Goal: Task Accomplishment & Management: Complete application form

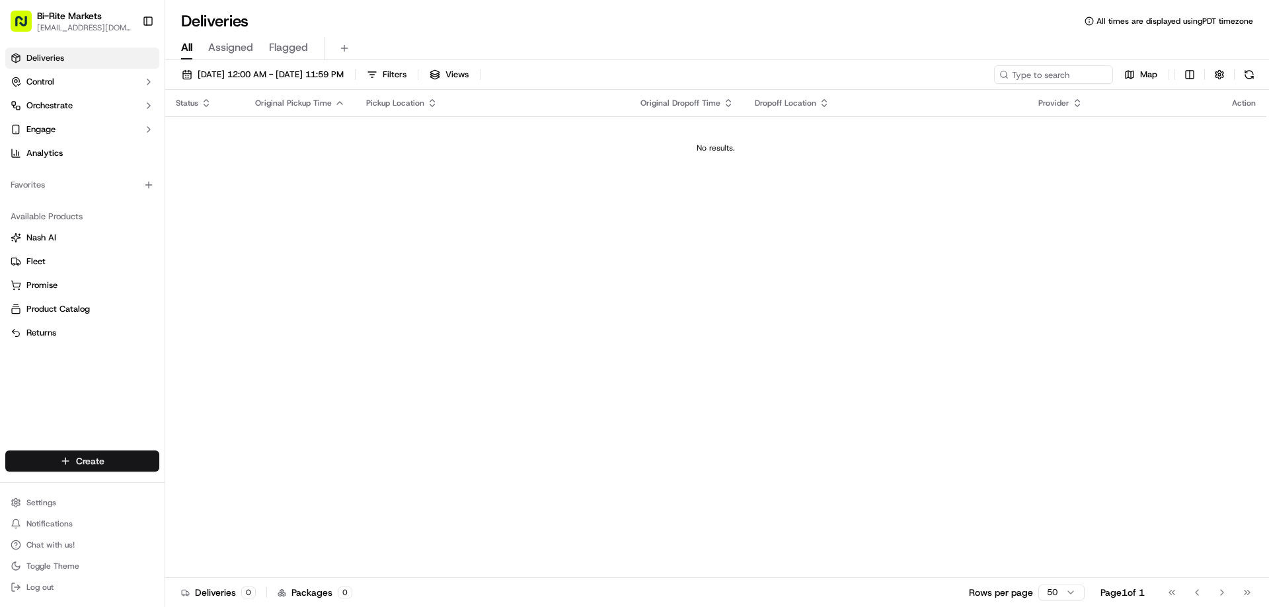
click at [18, 456] on html "Bi-Rite Markets [EMAIL_ADDRESS][DOMAIN_NAME] Toggle Sidebar Deliveries Control …" at bounding box center [634, 303] width 1269 height 607
click at [189, 481] on link "Delivery" at bounding box center [238, 486] width 147 height 24
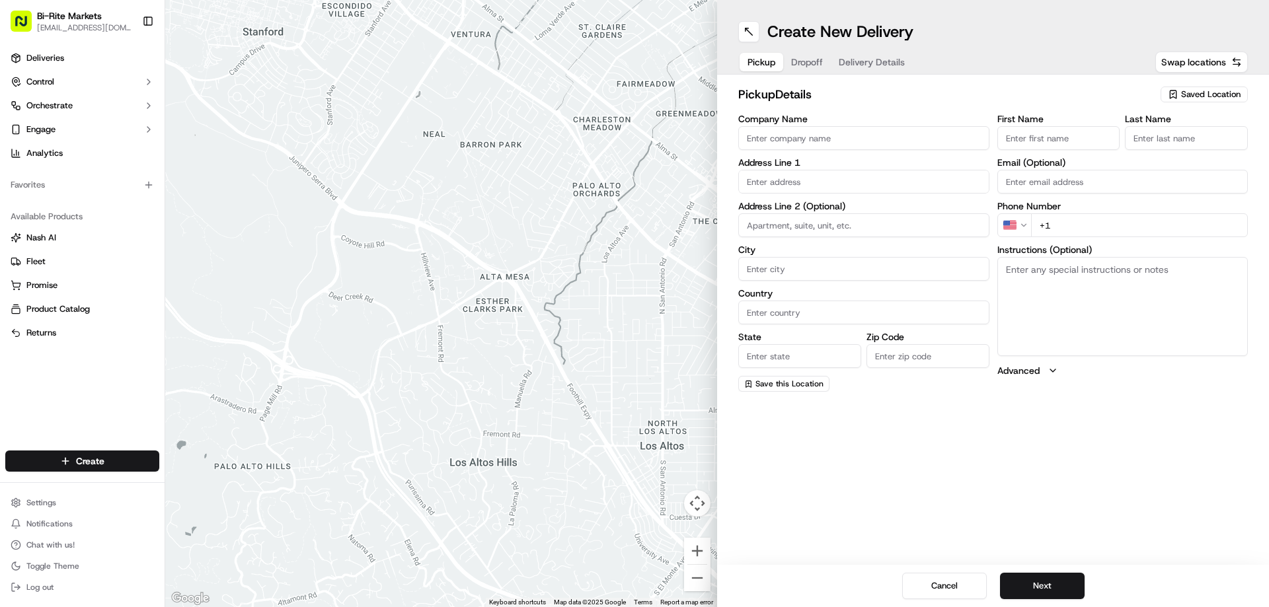
click at [1181, 90] on span "Saved Location" at bounding box center [1210, 95] width 59 height 12
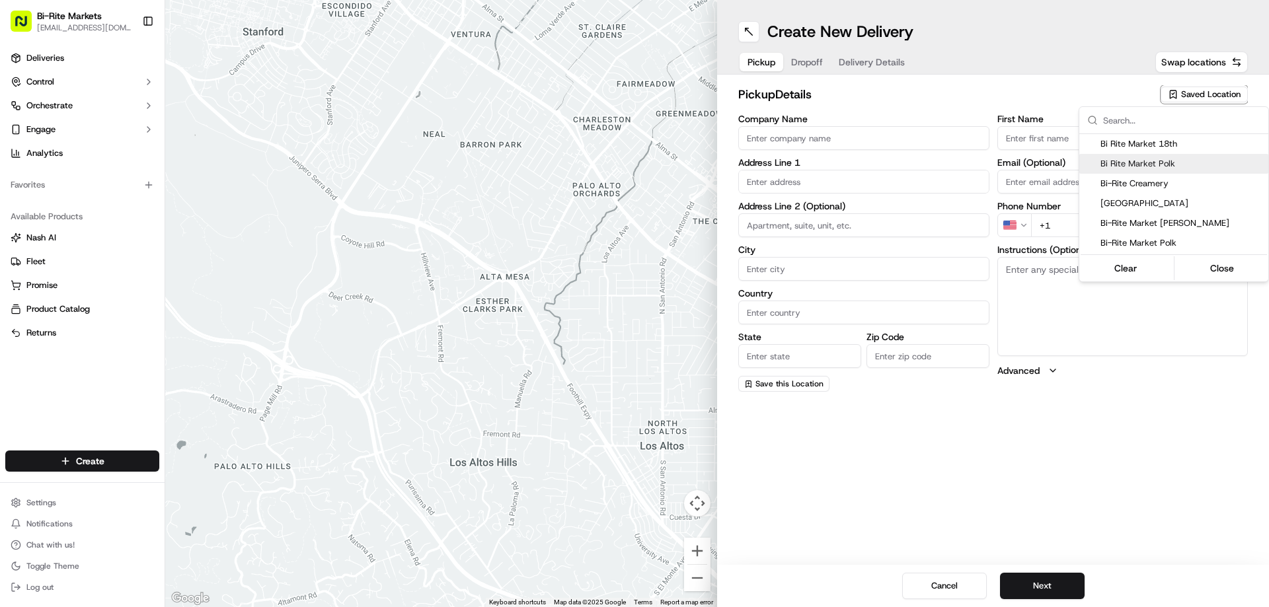
click at [1137, 164] on span "Bi Rite Market Polk" at bounding box center [1182, 164] width 163 height 12
type input "Bi Rite Market Polk"
type input "[STREET_ADDRESS]"
type input "[GEOGRAPHIC_DATA]"
type input "US"
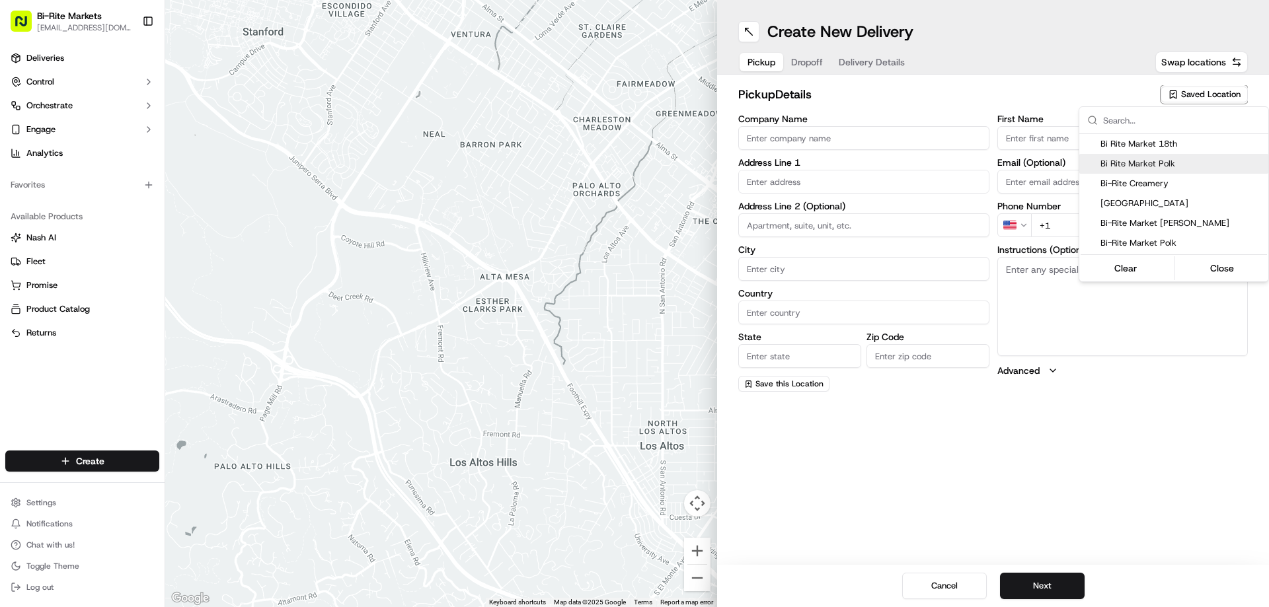
type input "CA"
type input "94109"
type input "[PERSON_NAME]"
type input "[PERSON_NAME][EMAIL_ADDRESS][PERSON_NAME][DOMAIN_NAME]"
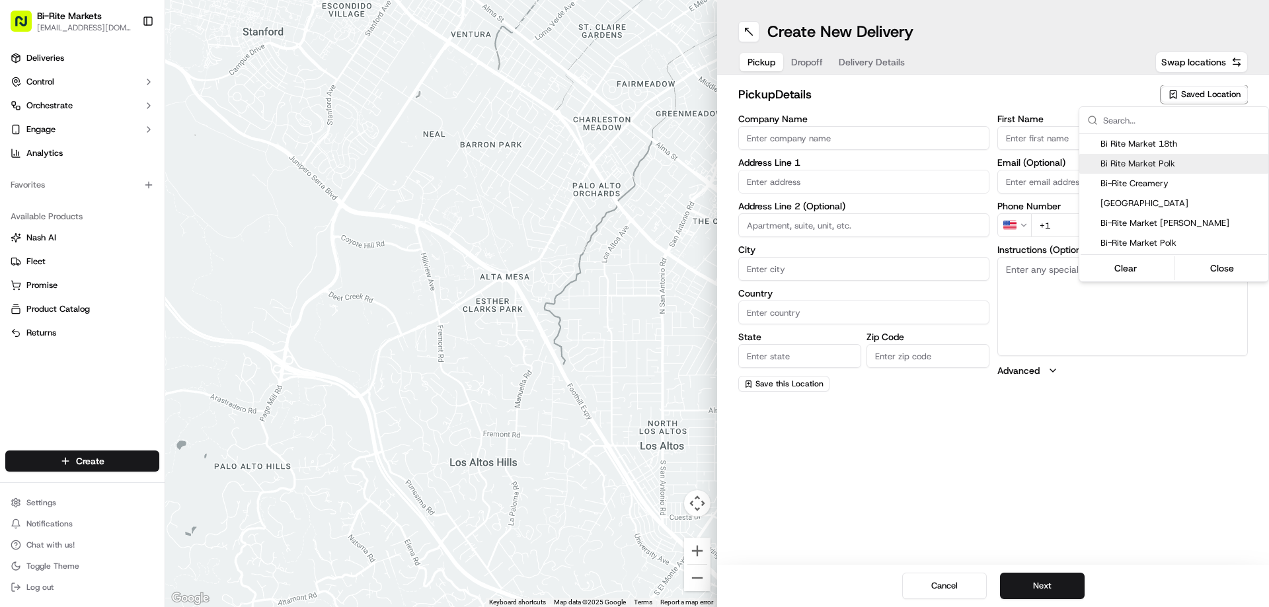
type input "[PHONE_NUMBER]"
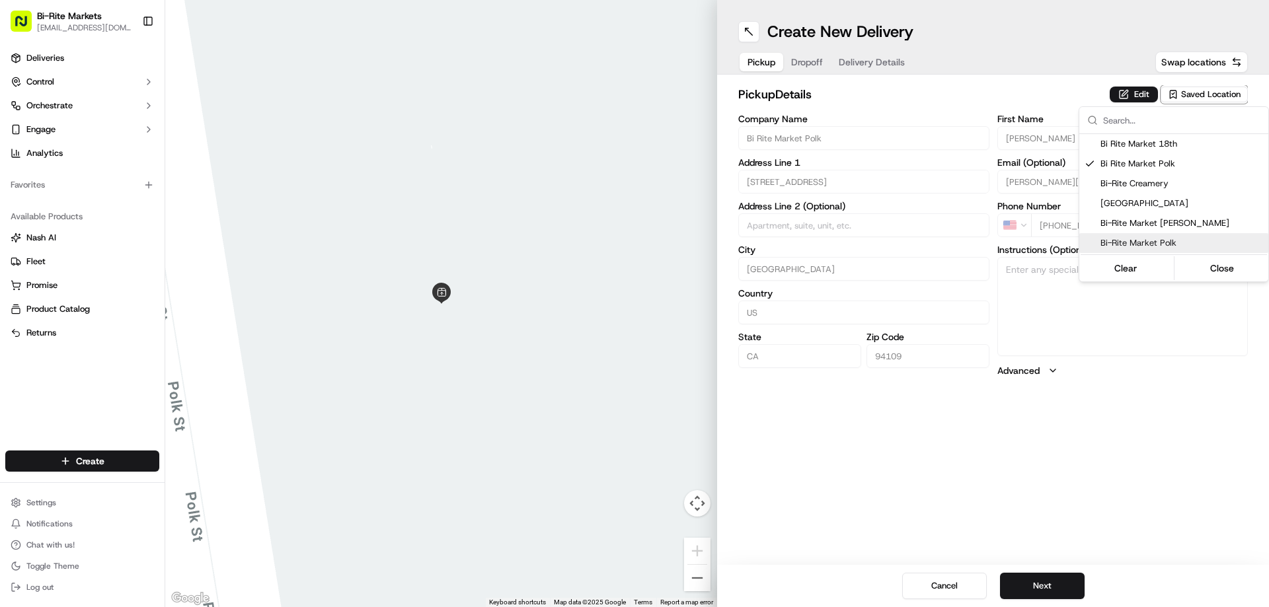
click at [1042, 559] on html "Bi-Rite Markets [EMAIL_ADDRESS][DOMAIN_NAME] Toggle Sidebar Deliveries Control …" at bounding box center [634, 303] width 1269 height 607
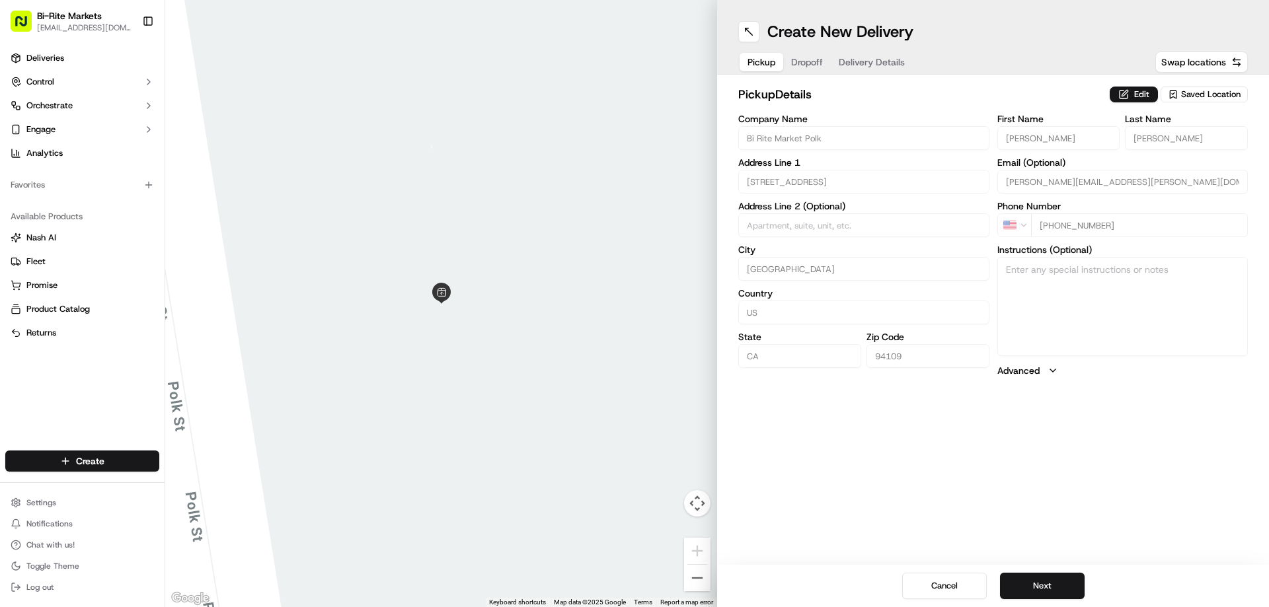
click at [1132, 83] on div "pickup Details Edit Saved Location Company Name Bi Rite Market Polk Address Lin…" at bounding box center [993, 231] width 552 height 313
click at [1126, 98] on button "Edit" at bounding box center [1134, 95] width 48 height 16
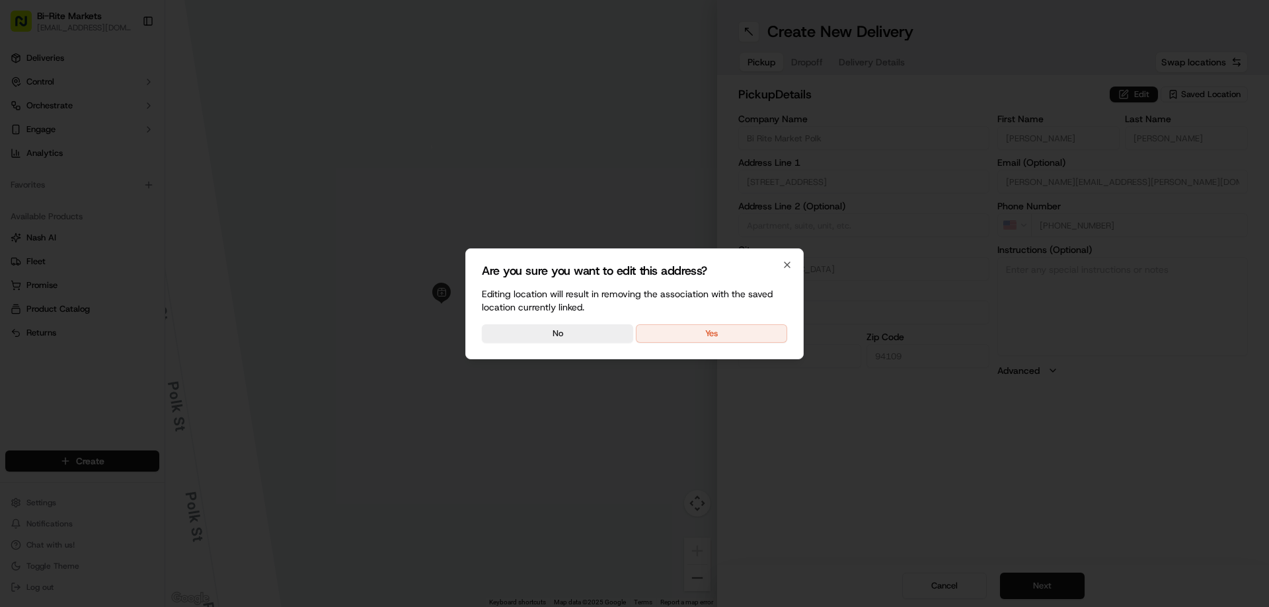
click at [693, 330] on button "Yes" at bounding box center [711, 334] width 151 height 19
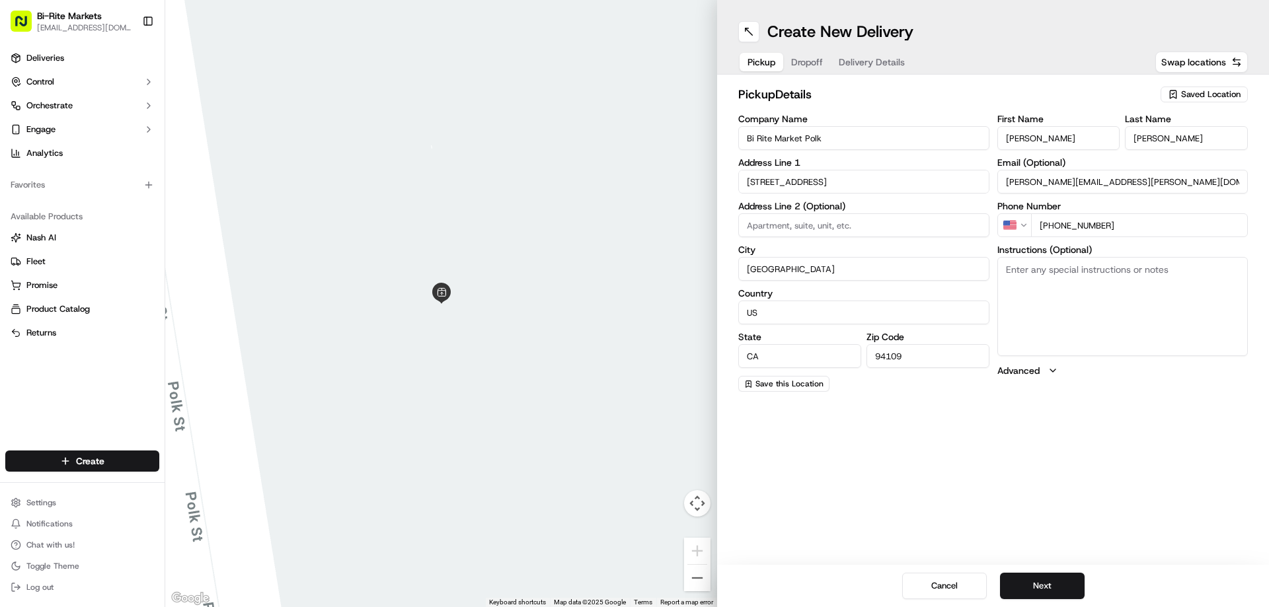
click at [1036, 138] on input "[PERSON_NAME]" at bounding box center [1058, 138] width 123 height 24
type input "Manager"
type input "On Duty"
click at [1047, 184] on input "[PERSON_NAME][EMAIL_ADDRESS][PERSON_NAME][DOMAIN_NAME]" at bounding box center [1122, 182] width 251 height 24
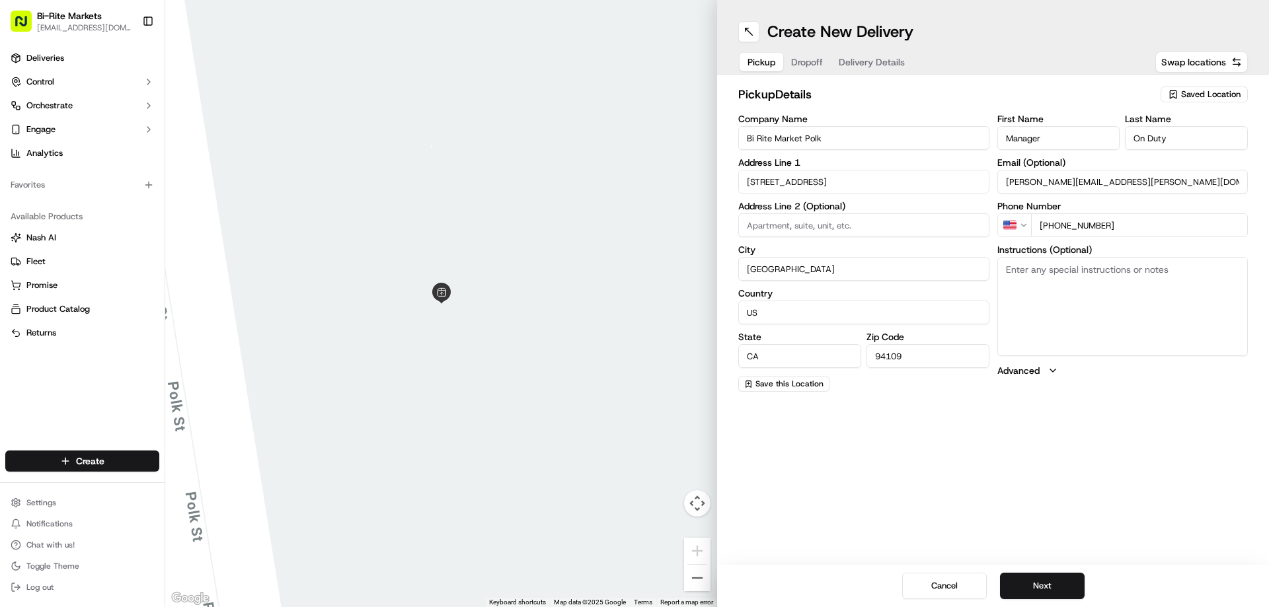
click at [1047, 184] on input "[PERSON_NAME][EMAIL_ADDRESS][PERSON_NAME][DOMAIN_NAME]" at bounding box center [1122, 182] width 251 height 24
click at [954, 444] on div "Create New Delivery Pickup Dropoff Delivery Details Swap locations pickup Detai…" at bounding box center [993, 303] width 552 height 607
click at [1039, 582] on button "Next" at bounding box center [1042, 586] width 85 height 26
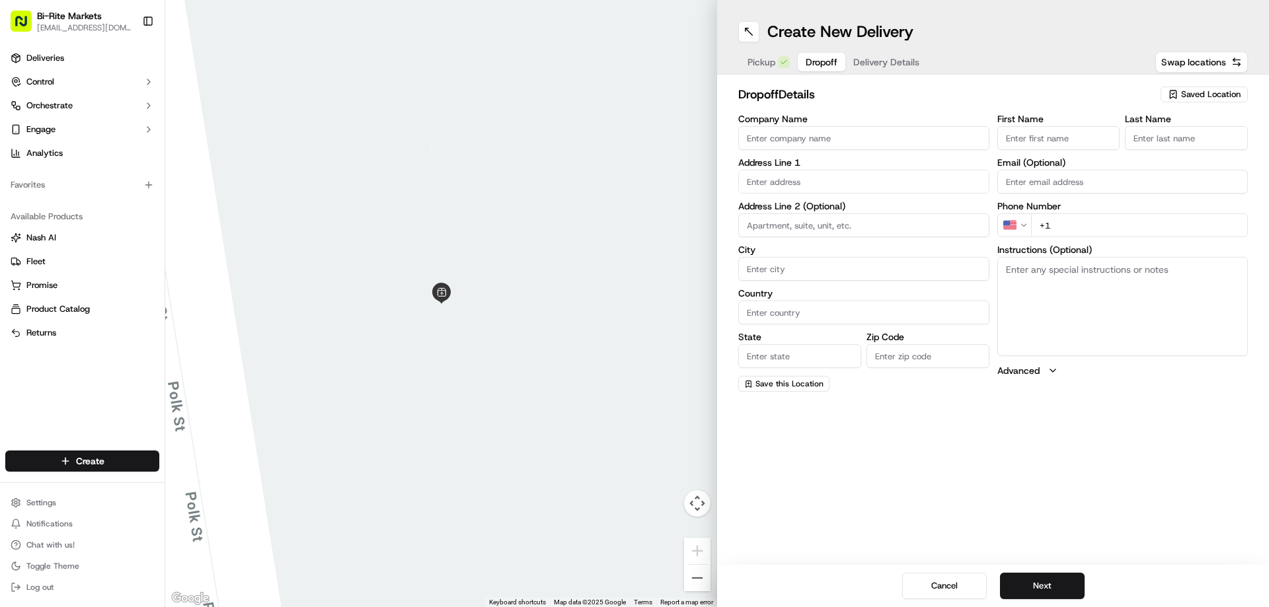
click at [1179, 91] on div "Saved Location" at bounding box center [1204, 95] width 87 height 16
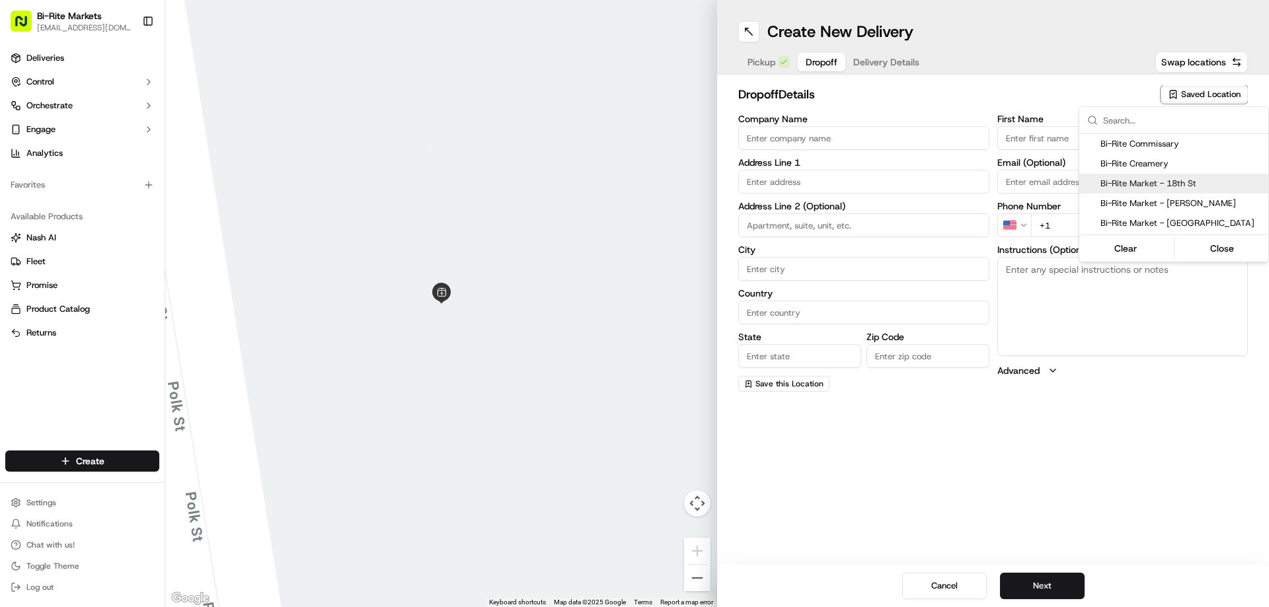
click at [1141, 186] on span "Bi-Rite Market - 18th St" at bounding box center [1182, 184] width 163 height 12
type input "Bi-Rite Market - 18th St"
type input "[STREET_ADDRESS]"
type input "[GEOGRAPHIC_DATA]"
type input "US"
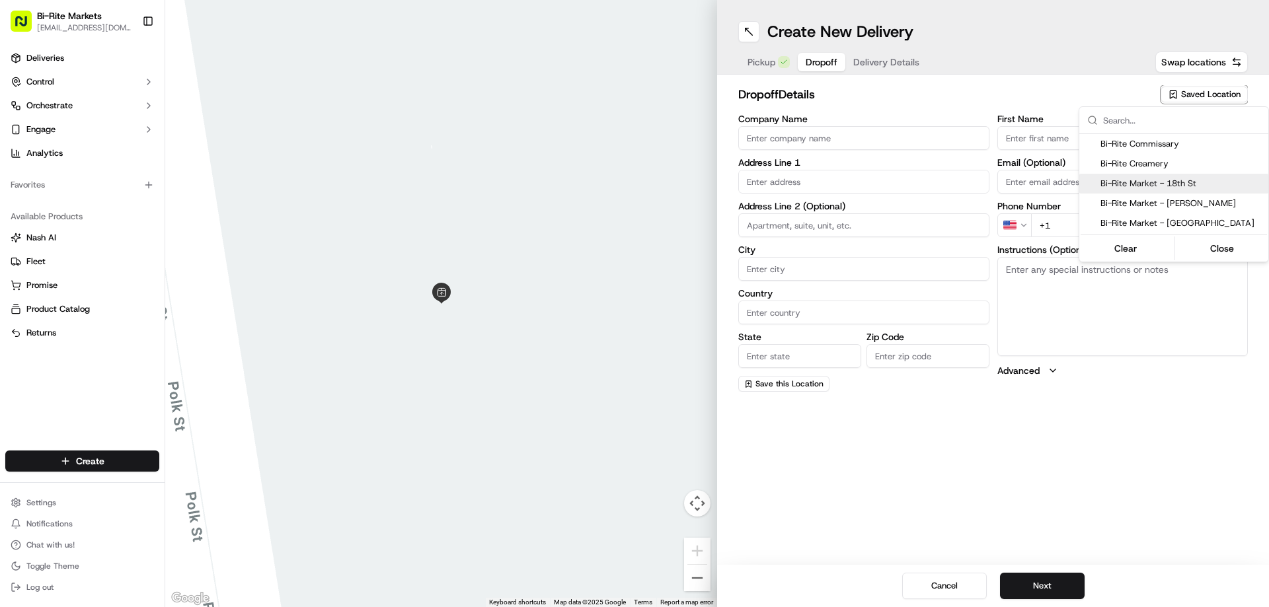
type input "CA"
type input "94110"
type input "Manager"
type input "On Duty"
type input "[PHONE_NUMBER]"
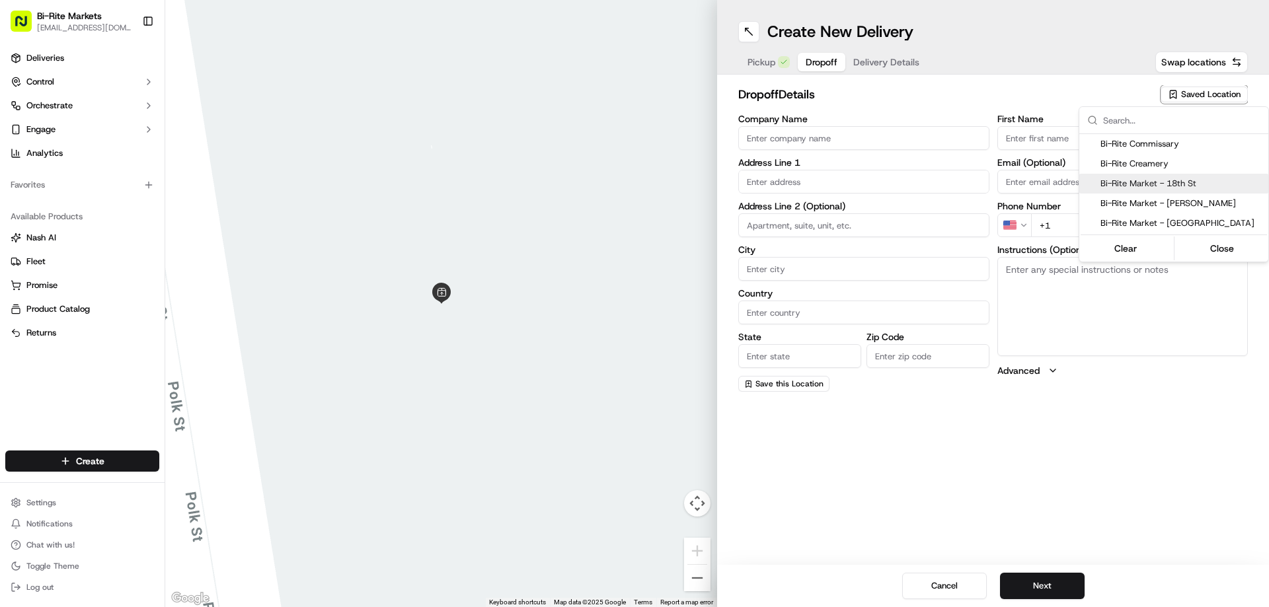
type textarea "Enter through the front door and ask for a manager to receive the order."
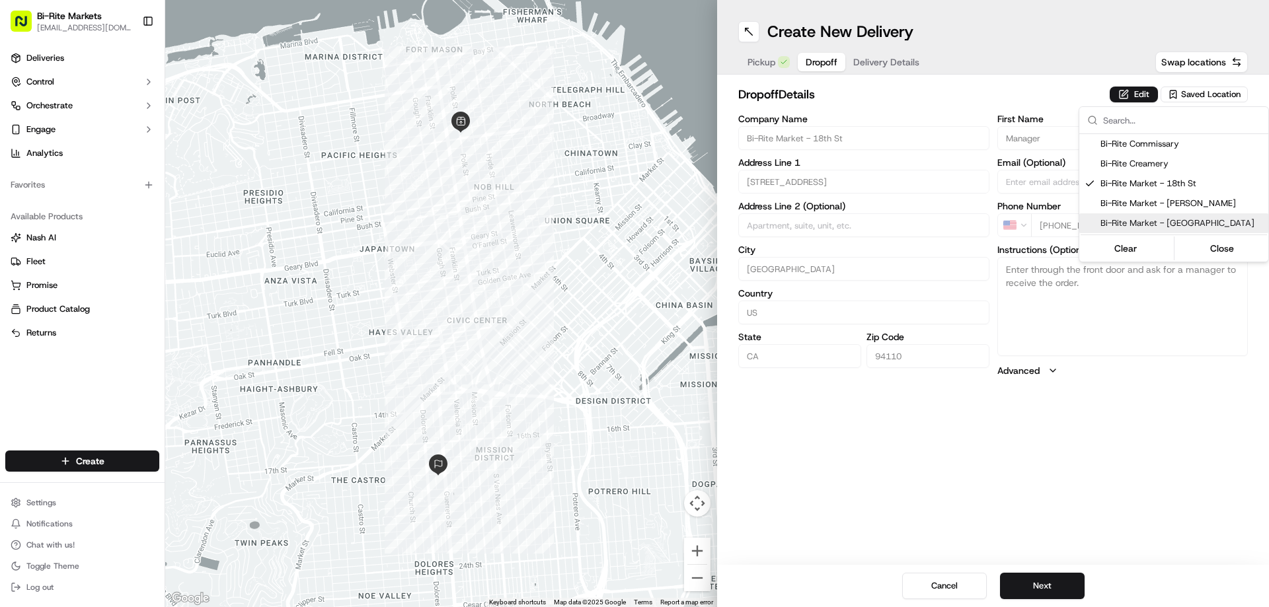
click at [1106, 436] on html "Bi-Rite Markets [EMAIL_ADDRESS][DOMAIN_NAME] Toggle Sidebar Deliveries Control …" at bounding box center [634, 303] width 1269 height 607
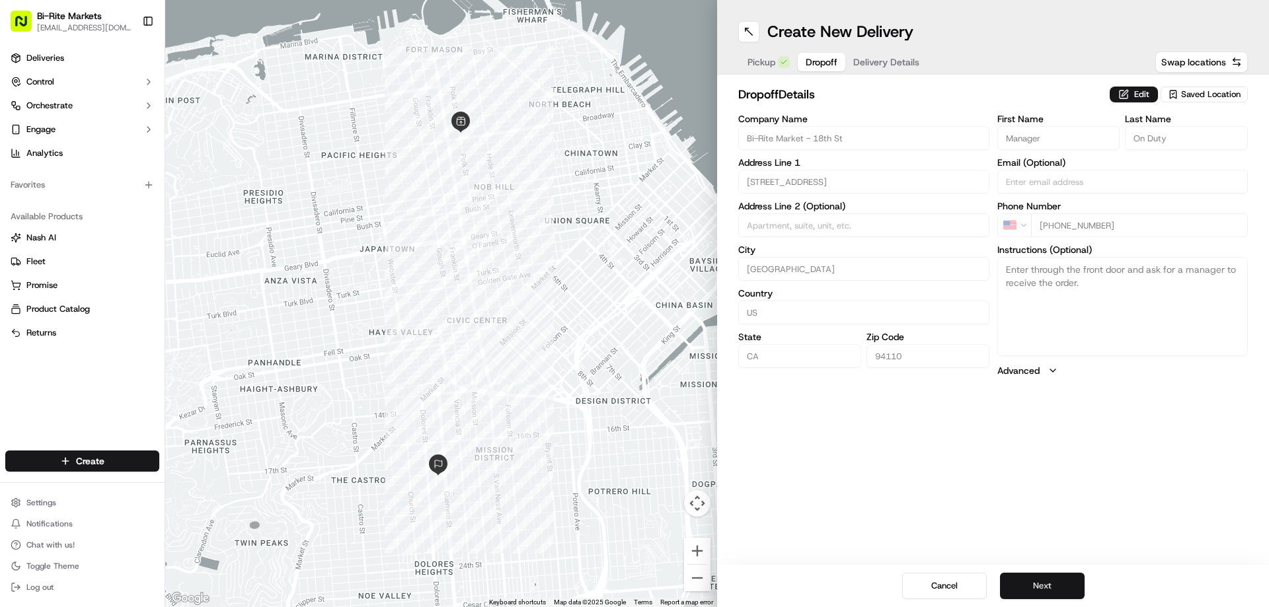
click at [1040, 582] on button "Next" at bounding box center [1042, 586] width 85 height 26
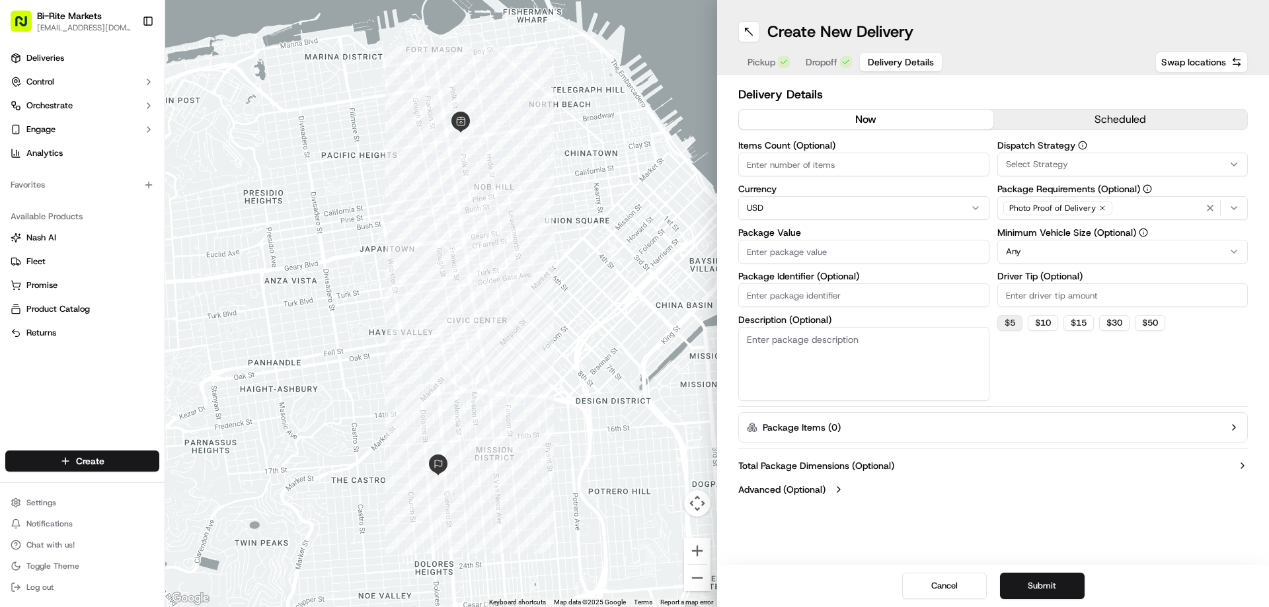
click at [1013, 322] on button "$ 5" at bounding box center [1009, 323] width 25 height 16
type input "5"
click at [873, 163] on input "Items Count (Optional)" at bounding box center [863, 165] width 251 height 24
type input "1"
click at [793, 251] on input "Package Value" at bounding box center [863, 252] width 251 height 24
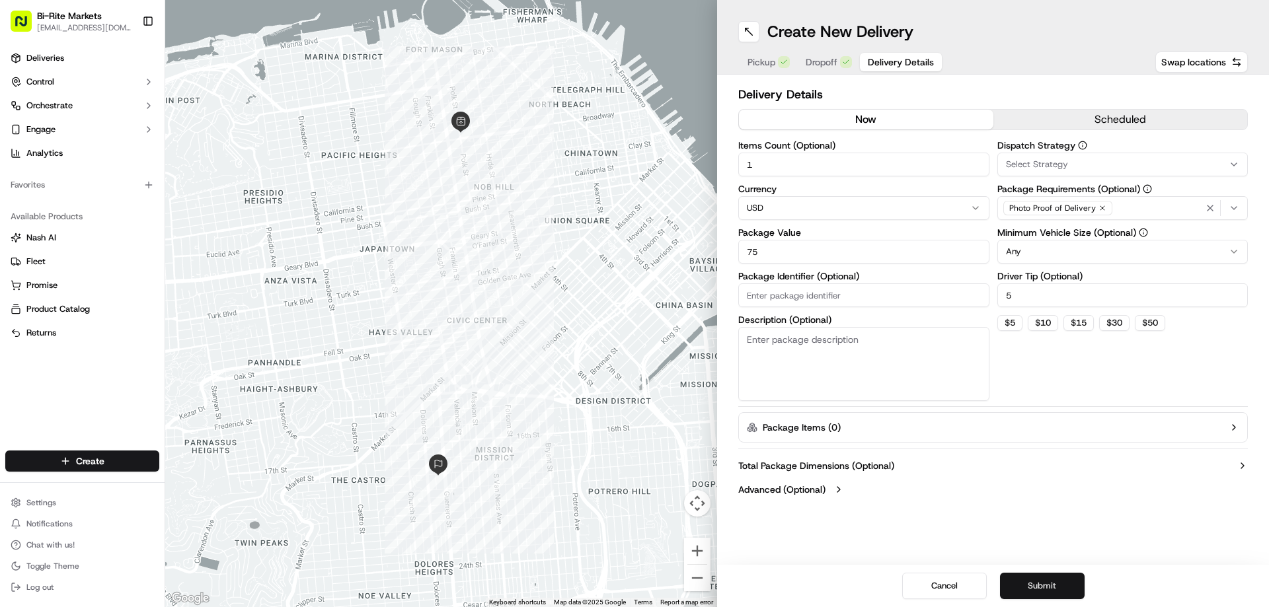
type input "75"
click at [1042, 580] on button "Submit" at bounding box center [1042, 586] width 85 height 26
